Goal: Information Seeking & Learning: Learn about a topic

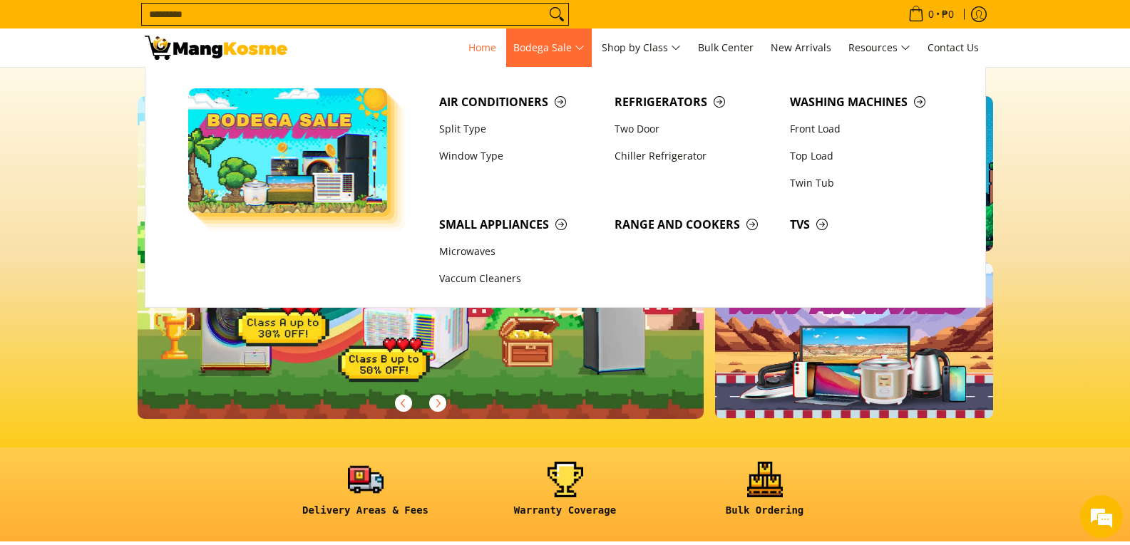
click at [576, 49] on span "Bodega Sale" at bounding box center [548, 48] width 71 height 18
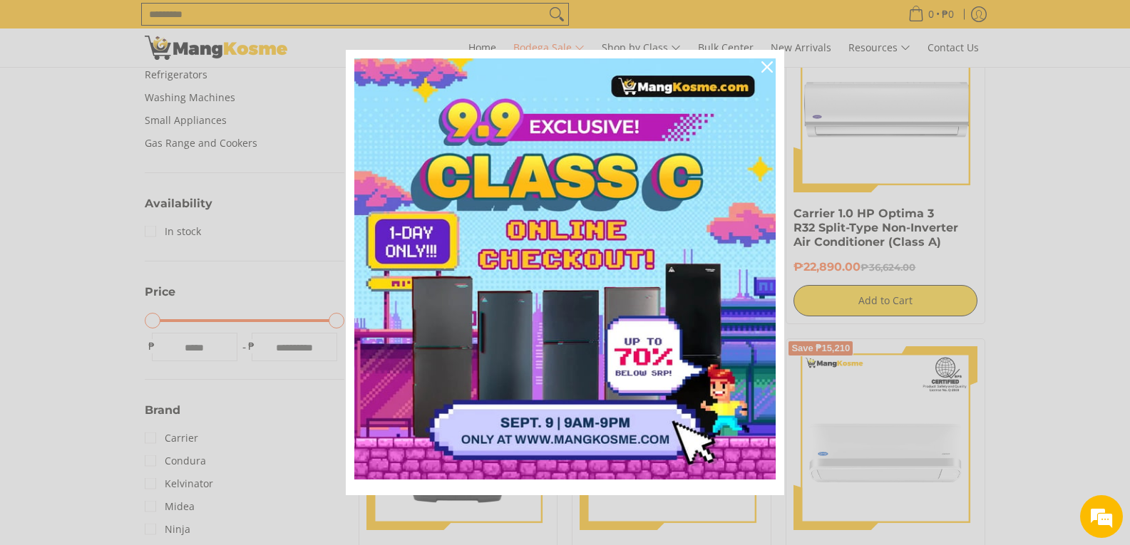
scroll to position [570, 0]
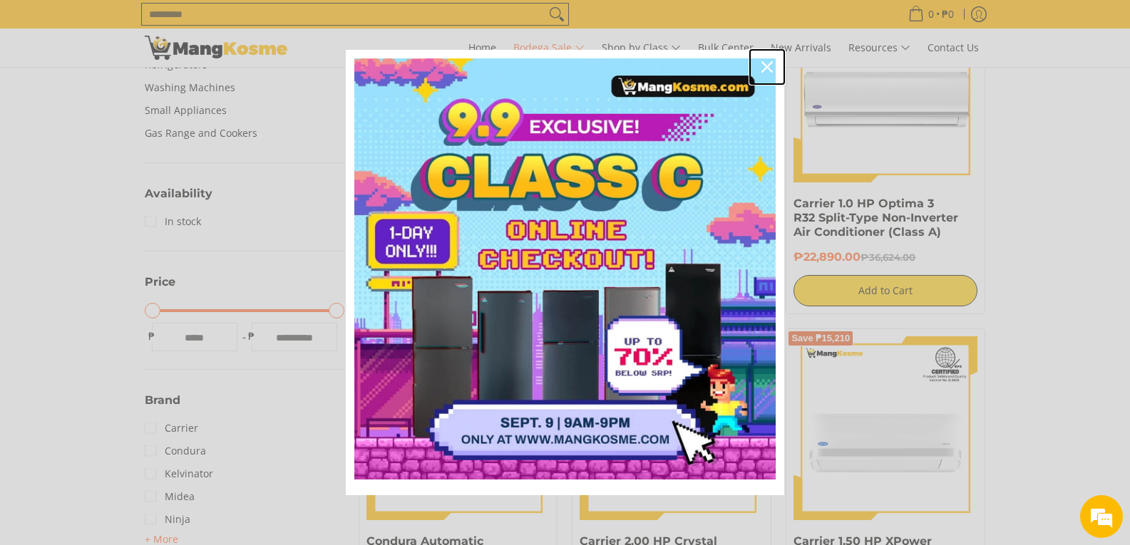
click at [762, 68] on icon "close icon" at bounding box center [766, 66] width 11 height 11
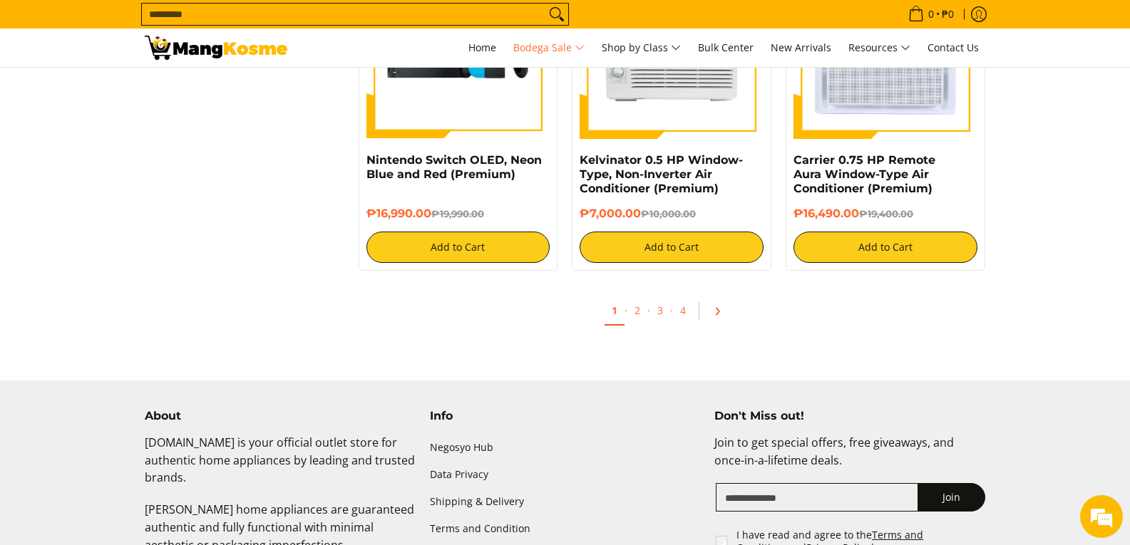
scroll to position [3136, 0]
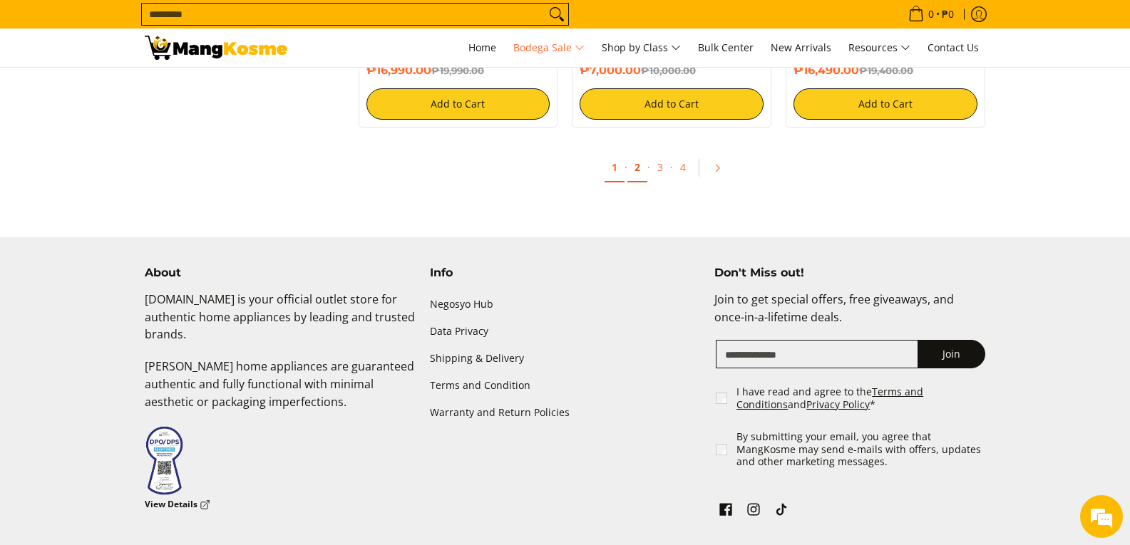
click at [636, 170] on link "2" at bounding box center [637, 167] width 20 height 29
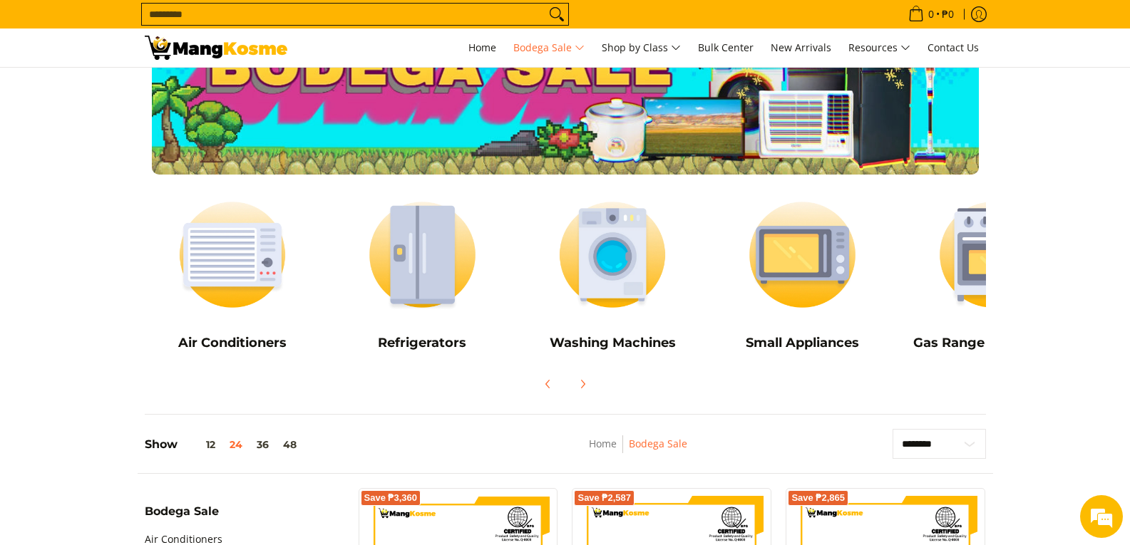
scroll to position [71, 0]
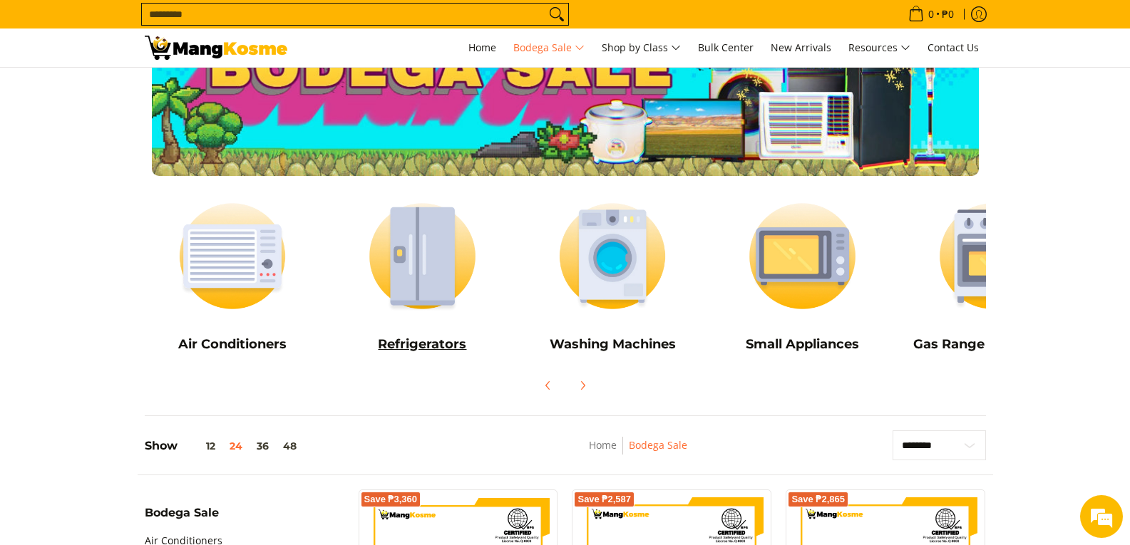
click at [422, 240] on img at bounding box center [422, 256] width 176 height 132
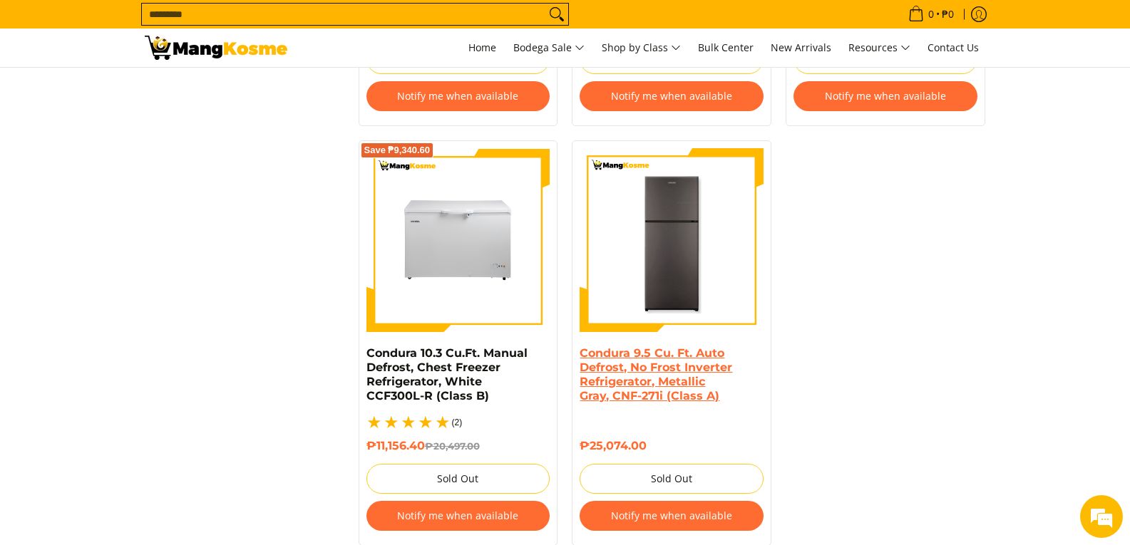
scroll to position [3207, 0]
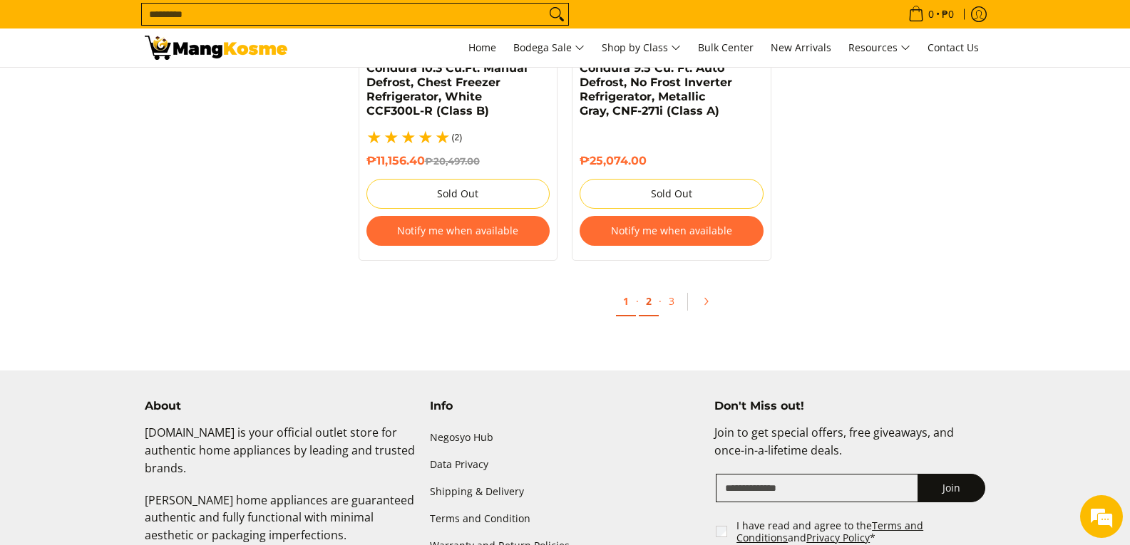
click at [647, 287] on link "2" at bounding box center [649, 301] width 20 height 29
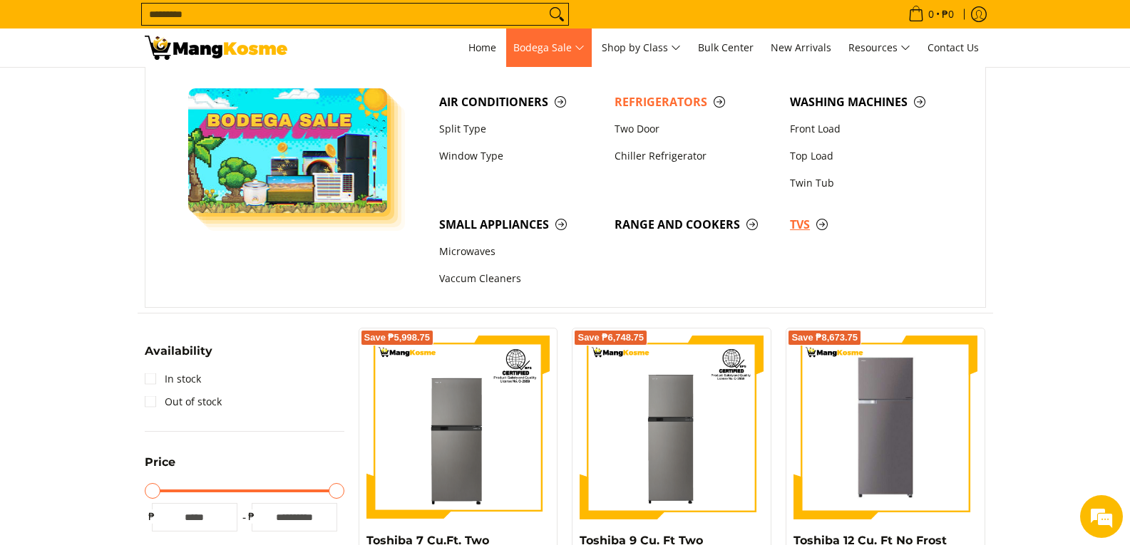
click at [793, 222] on span "TVs" at bounding box center [870, 225] width 161 height 18
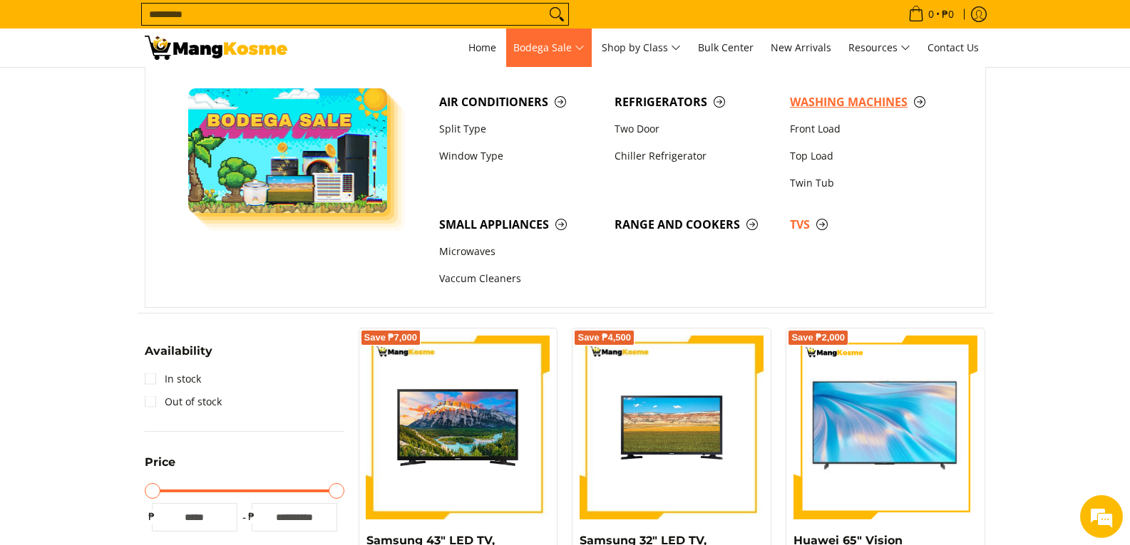
click at [829, 104] on span "Washing Machines" at bounding box center [870, 102] width 161 height 18
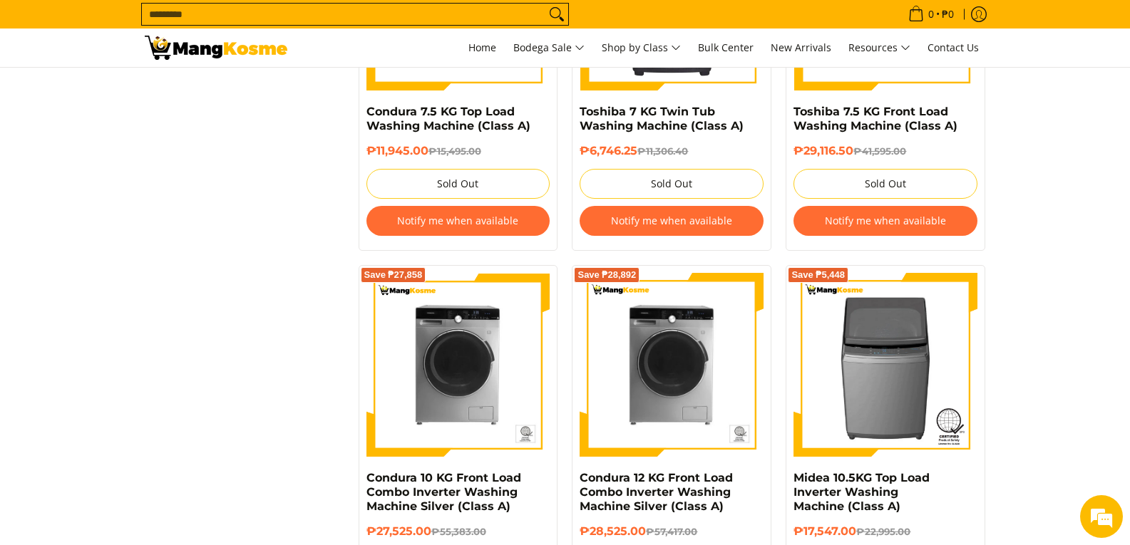
scroll to position [2423, 0]
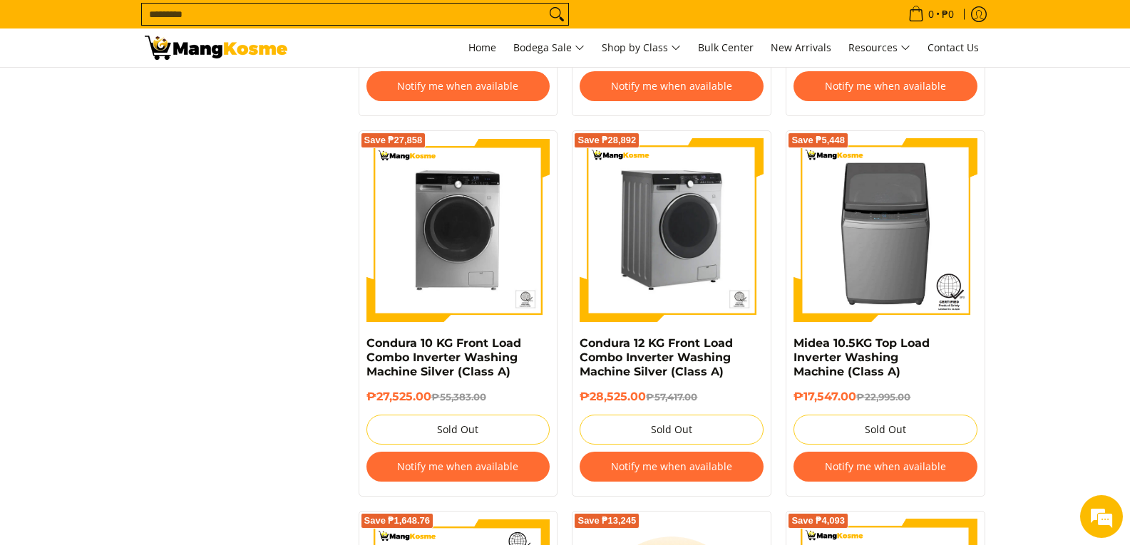
click at [674, 236] on img at bounding box center [671, 230] width 184 height 184
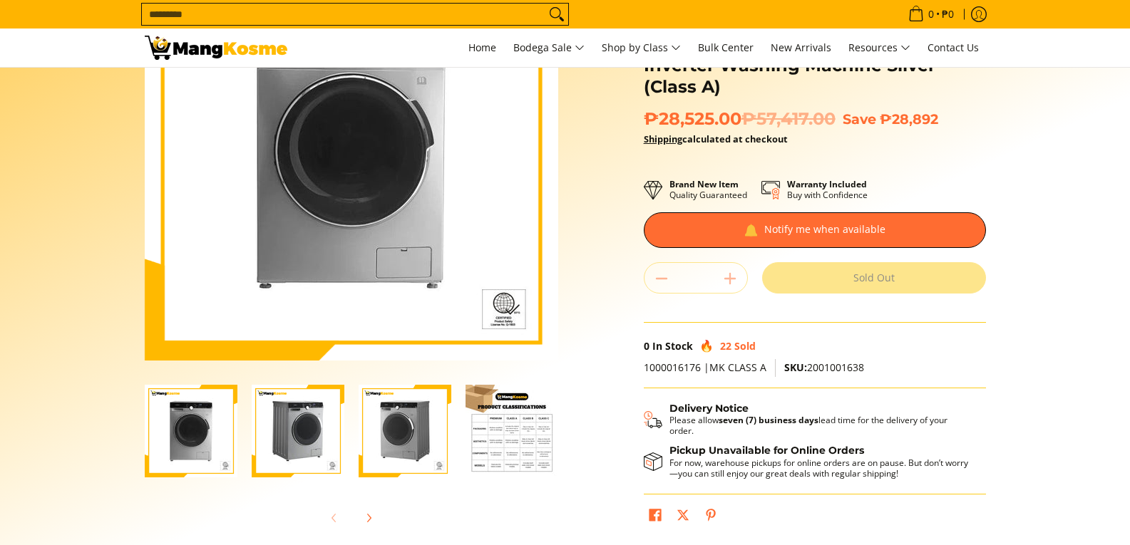
scroll to position [356, 0]
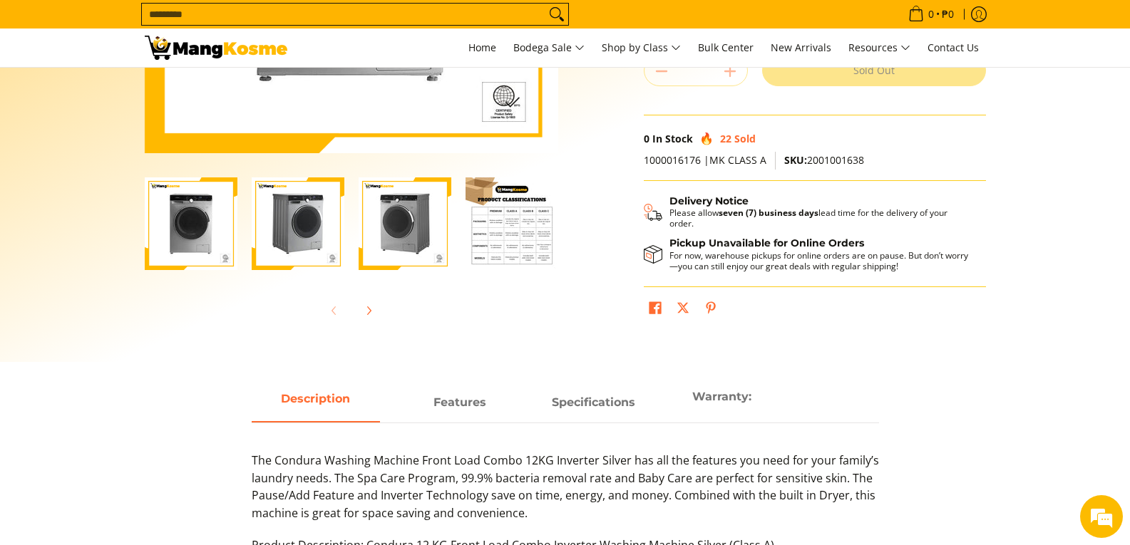
click at [387, 224] on img "Condura 12 KG Front Load Combo Inverter Washing Machine Silver (Class A)-3" at bounding box center [404, 223] width 93 height 93
click at [326, 232] on img "Condura 12 KG Front Load Combo Inverter Washing Machine Silver (Class A)-2" at bounding box center [298, 223] width 93 height 93
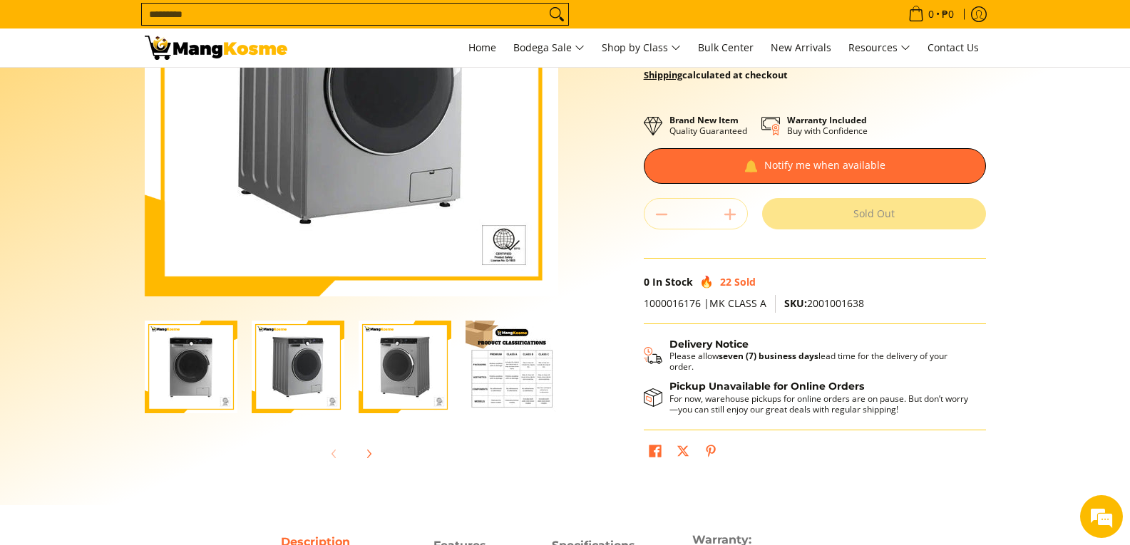
scroll to position [214, 0]
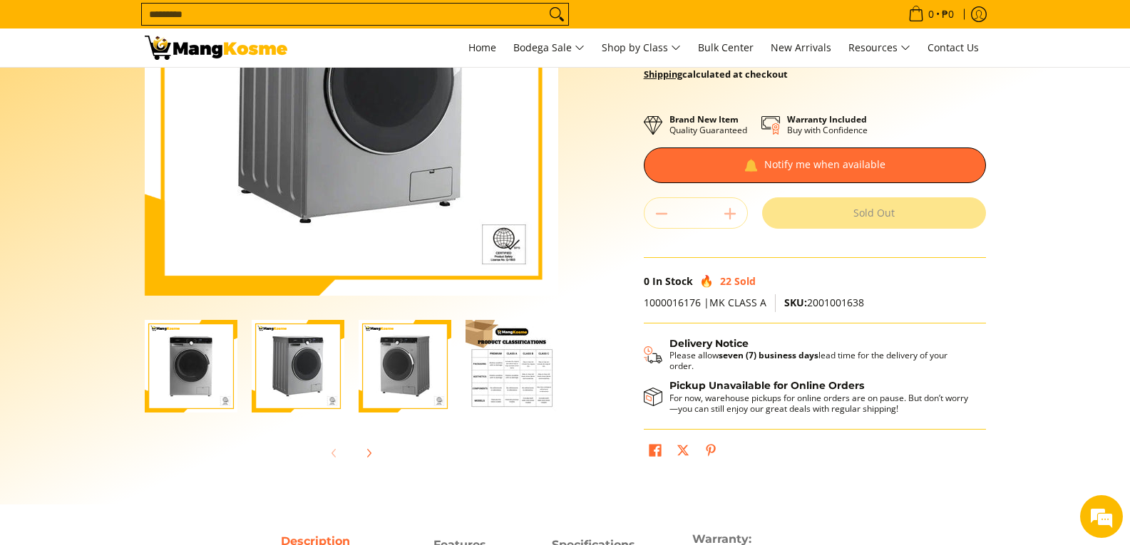
click at [404, 352] on img "Condura 12 KG Front Load Combo Inverter Washing Machine Silver (Class A)-3" at bounding box center [404, 366] width 93 height 93
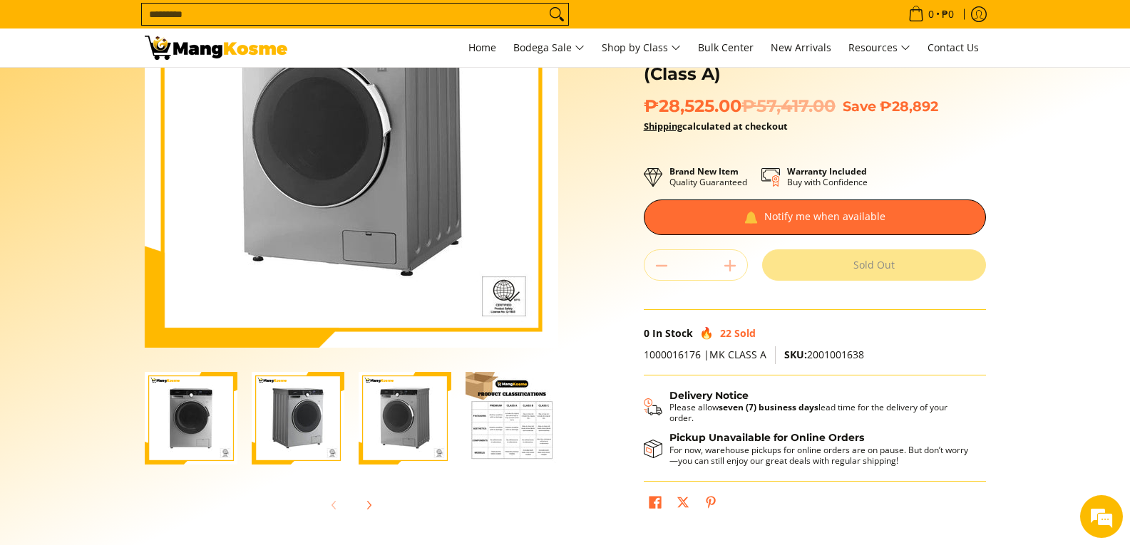
scroll to position [285, 0]
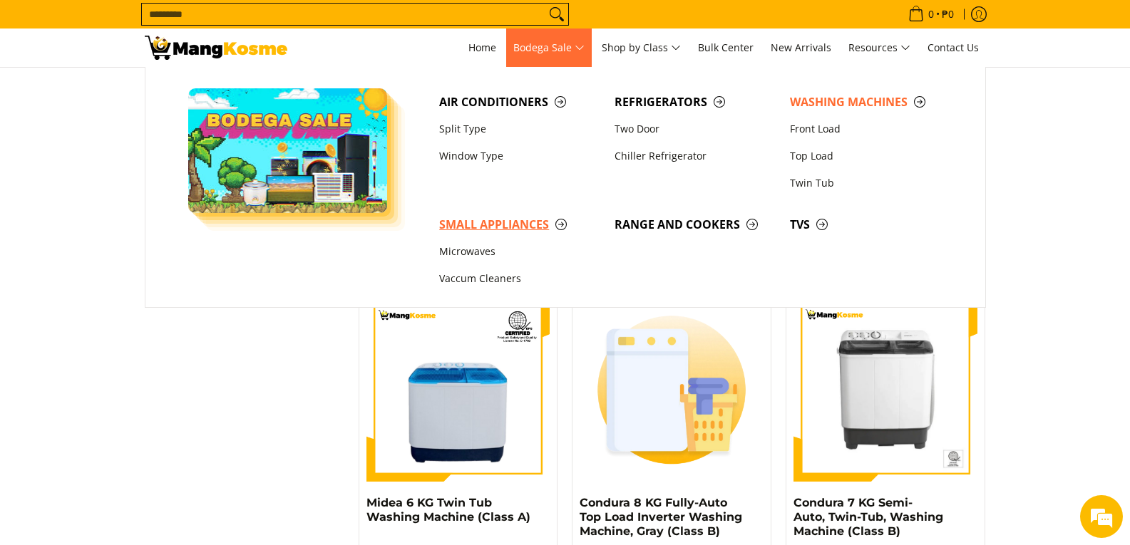
click at [482, 222] on span "Small Appliances" at bounding box center [519, 225] width 161 height 18
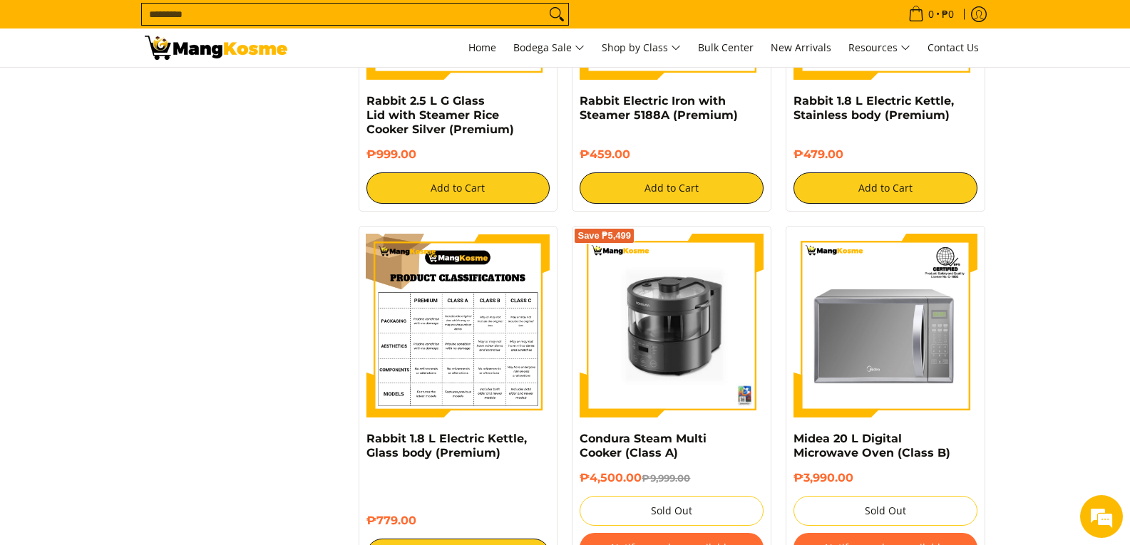
scroll to position [2566, 0]
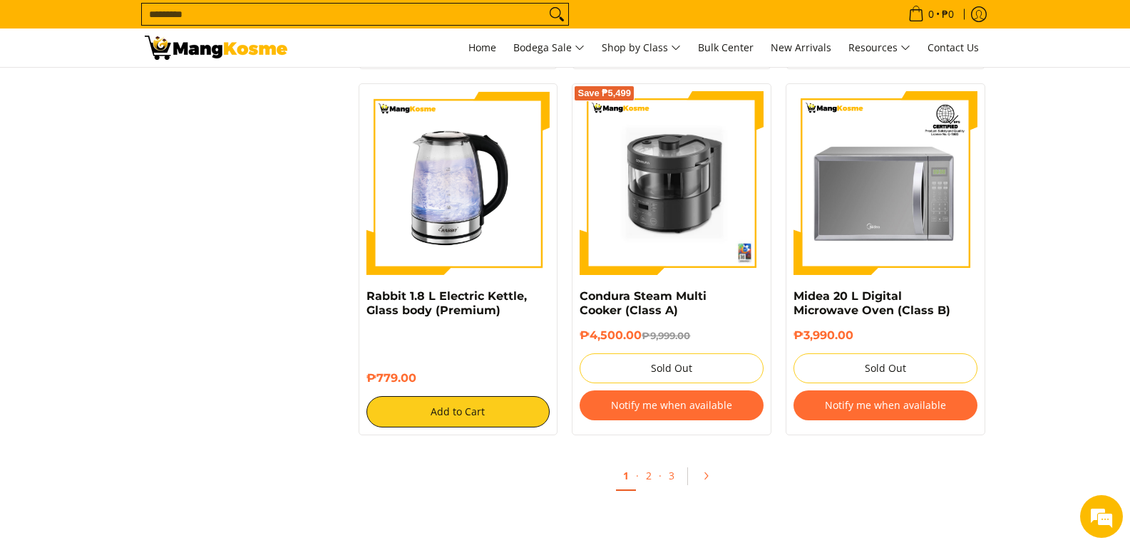
click at [268, 12] on input "Search..." at bounding box center [343, 14] width 403 height 21
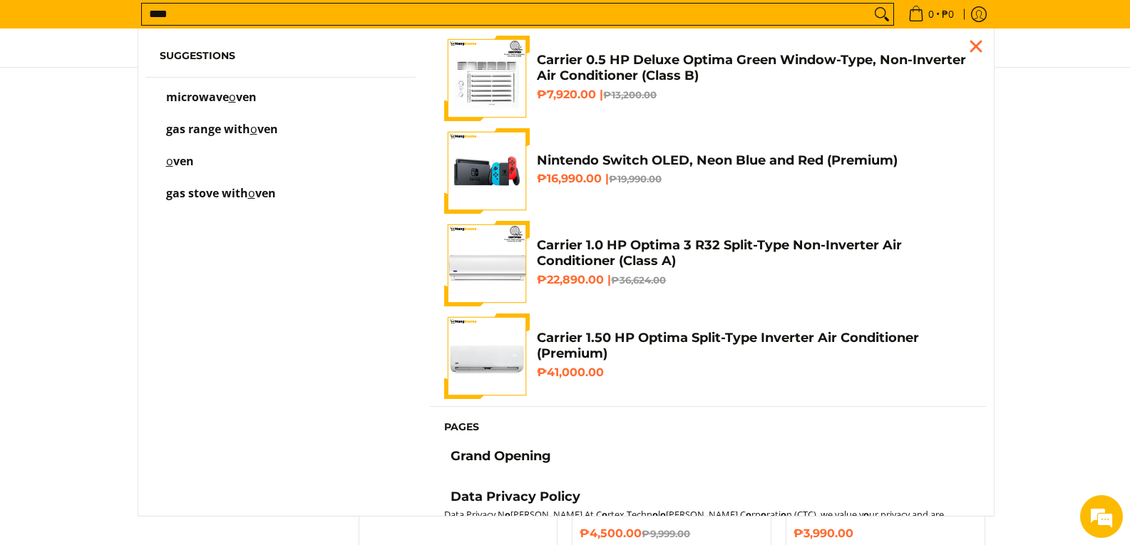
scroll to position [2323, 0]
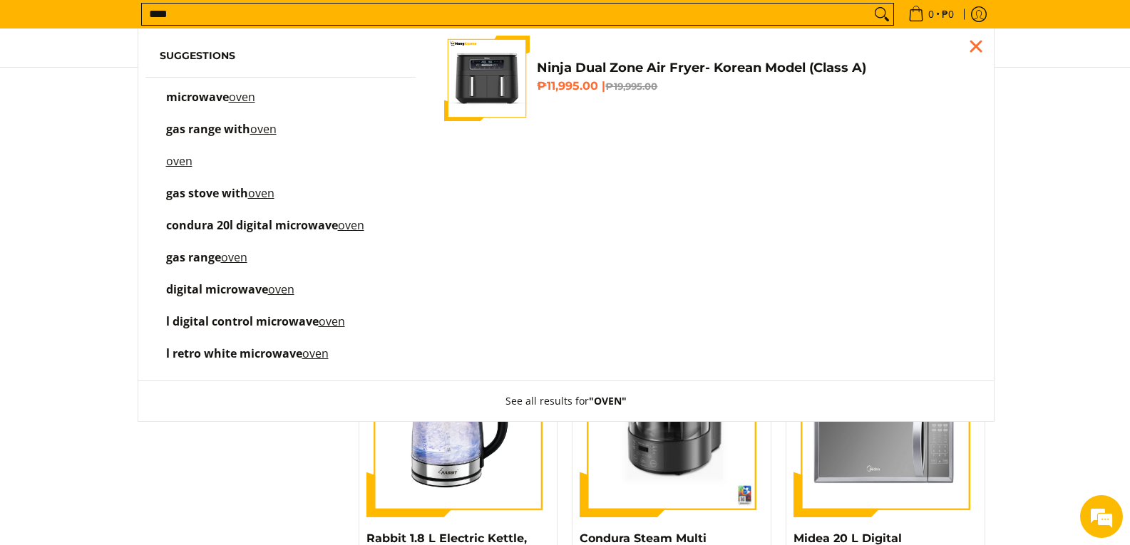
type input "****"
click at [870, 4] on button "Search" at bounding box center [881, 14] width 23 height 21
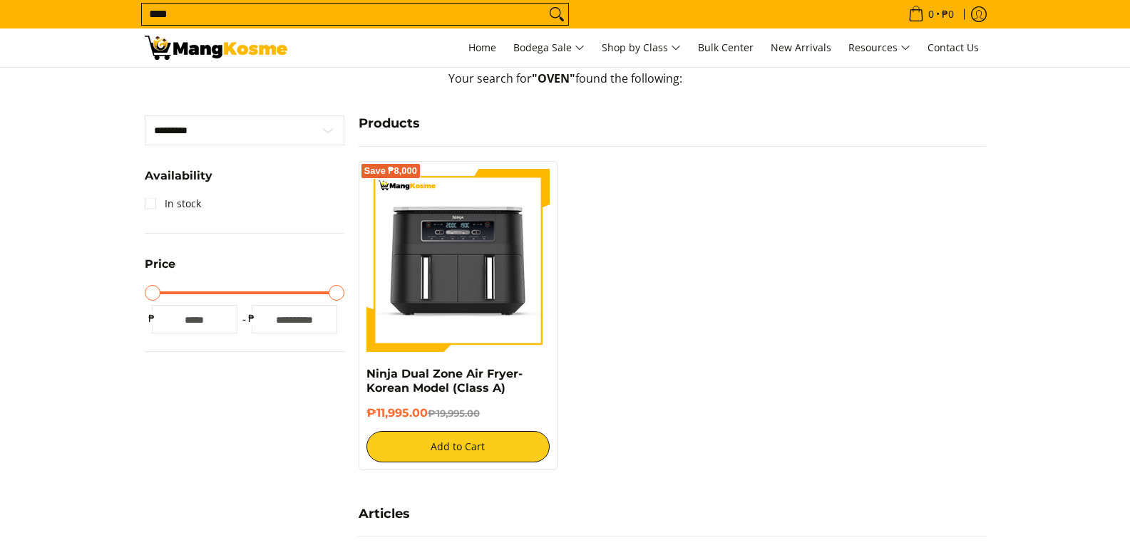
scroll to position [285, 0]
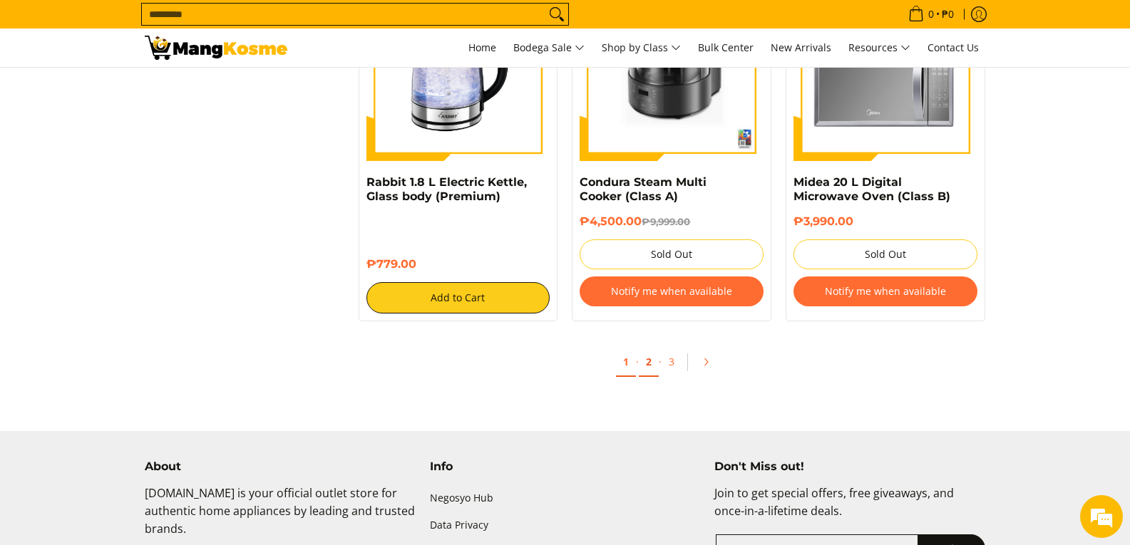
click at [651, 362] on link "2" at bounding box center [649, 362] width 20 height 29
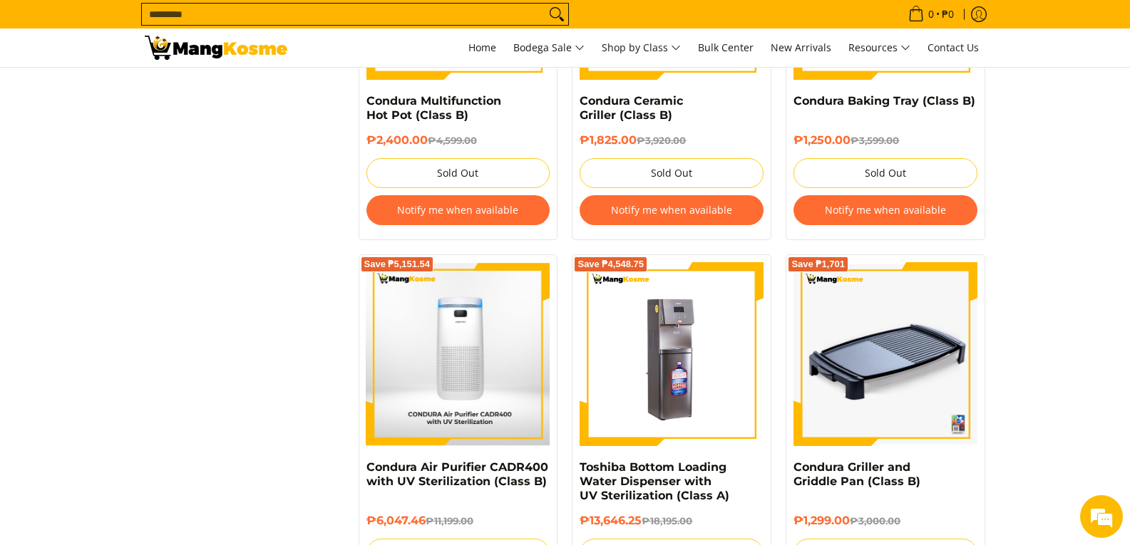
scroll to position [2851, 0]
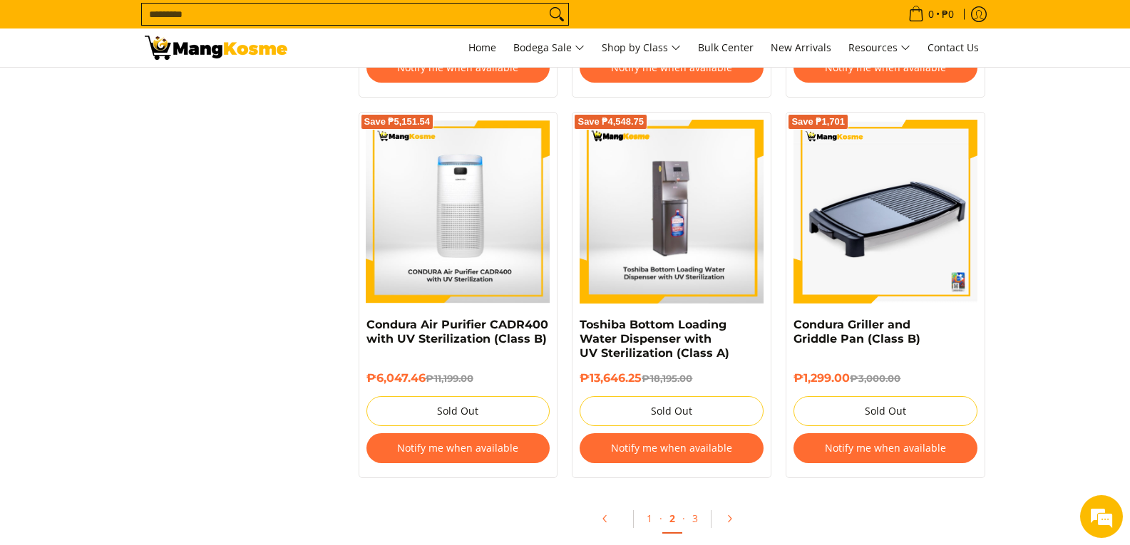
click at [630, 264] on img at bounding box center [671, 212] width 184 height 184
